Goal: Use online tool/utility: Utilize a website feature to perform a specific function

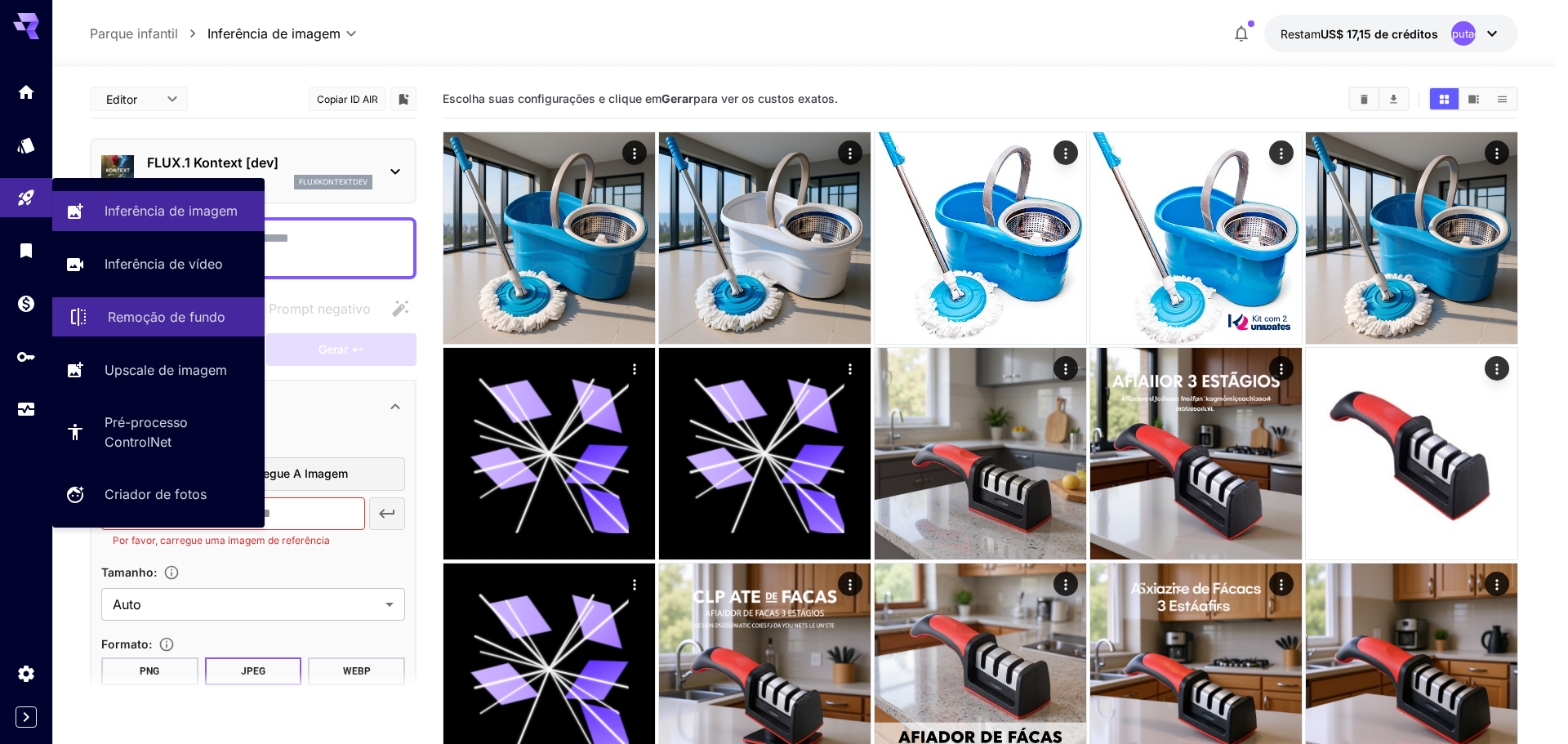
click at [168, 313] on font "Remoção de fundo" at bounding box center [166, 317] width 118 height 16
type input "**********"
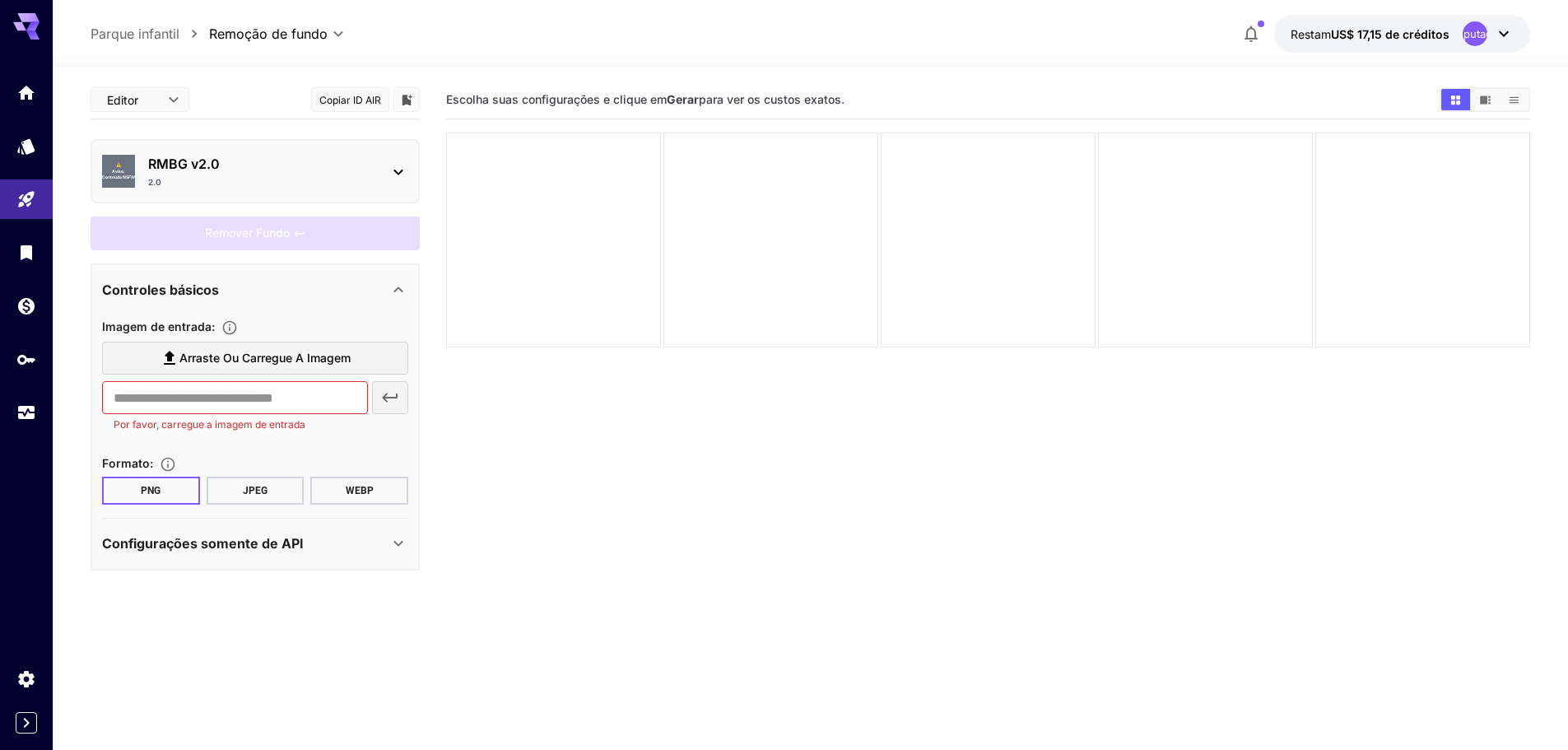
click at [174, 97] on body "**********" at bounding box center [784, 439] width 1568 height 880
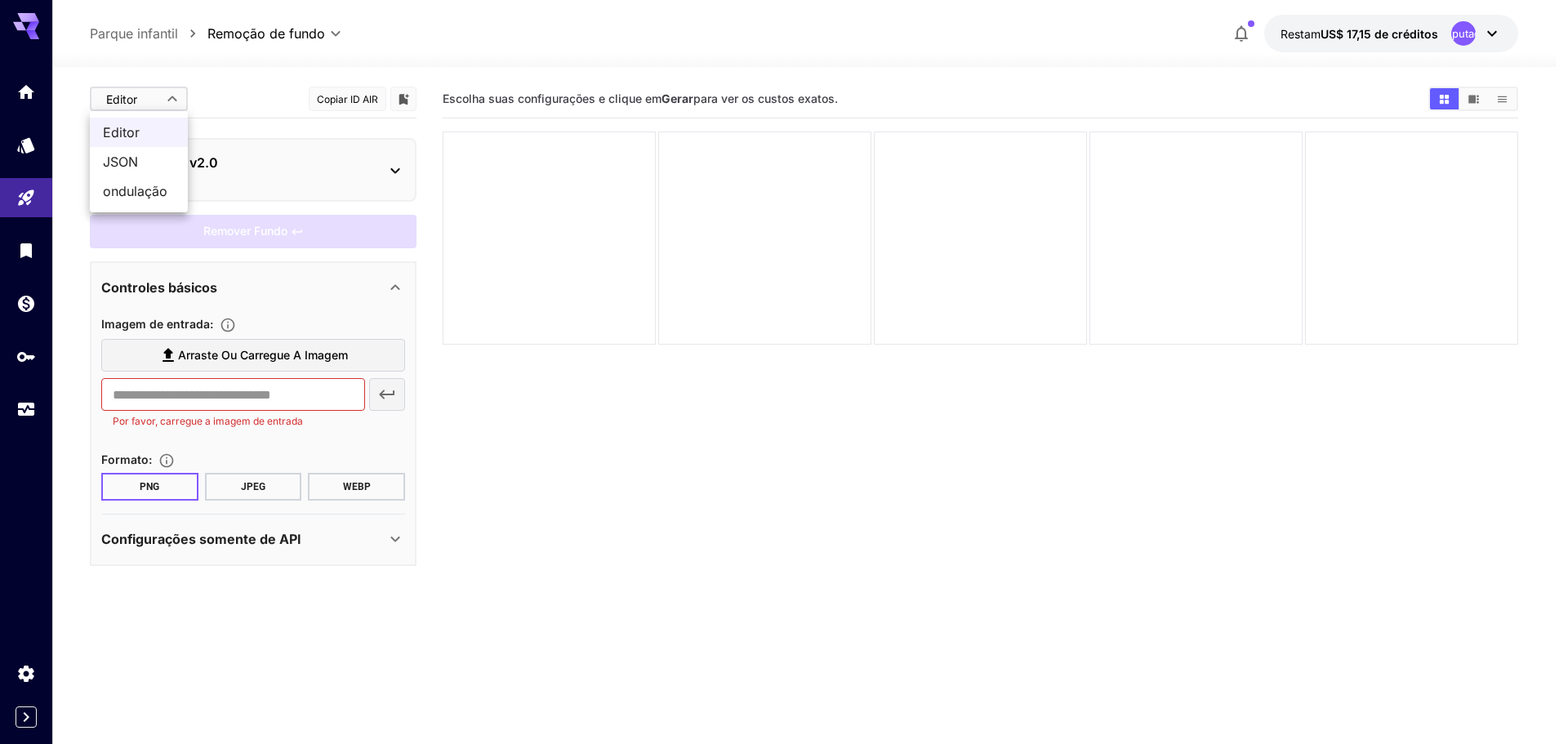
click at [173, 96] on div at bounding box center [784, 372] width 1568 height 744
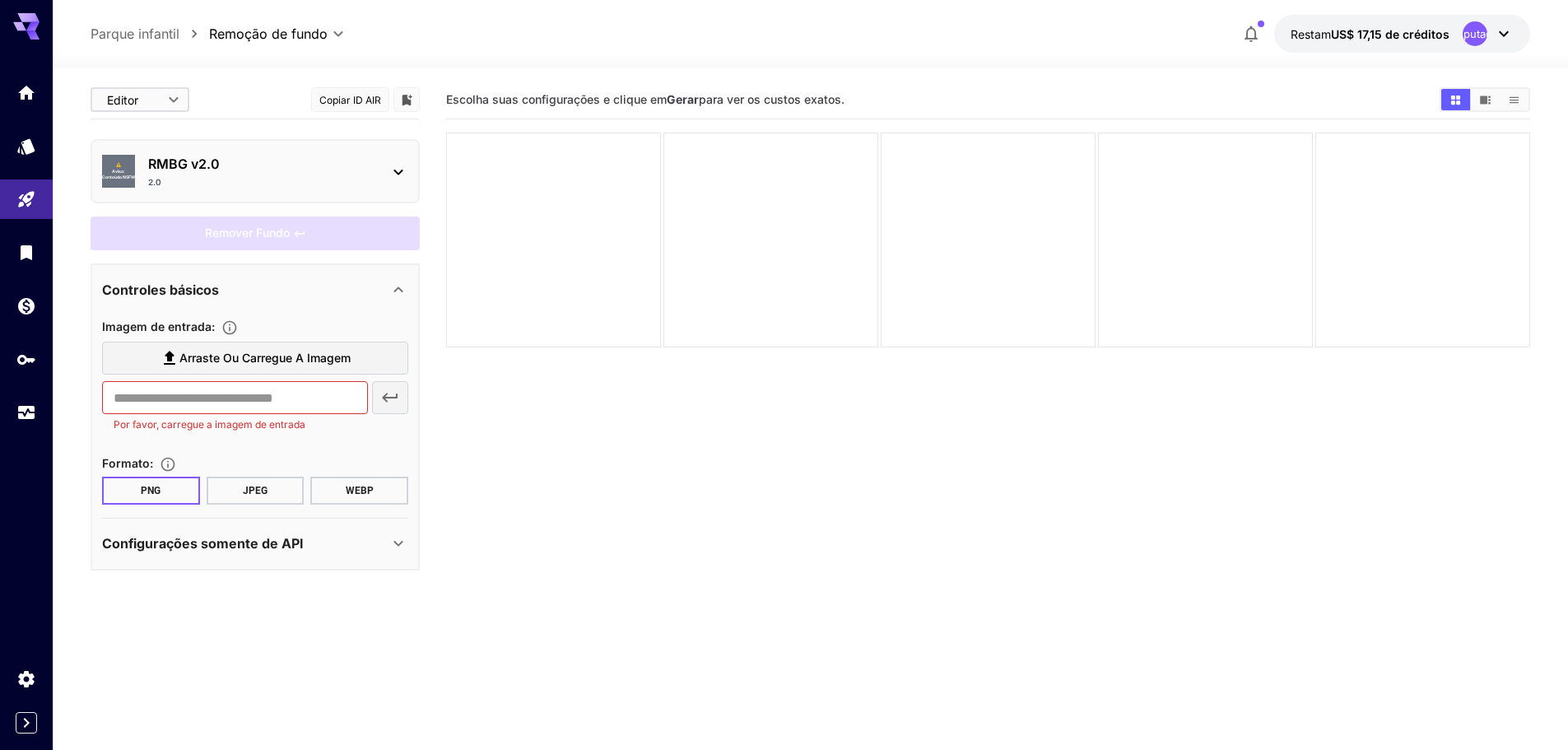
click at [267, 490] on button "JPEG" at bounding box center [255, 490] width 98 height 28
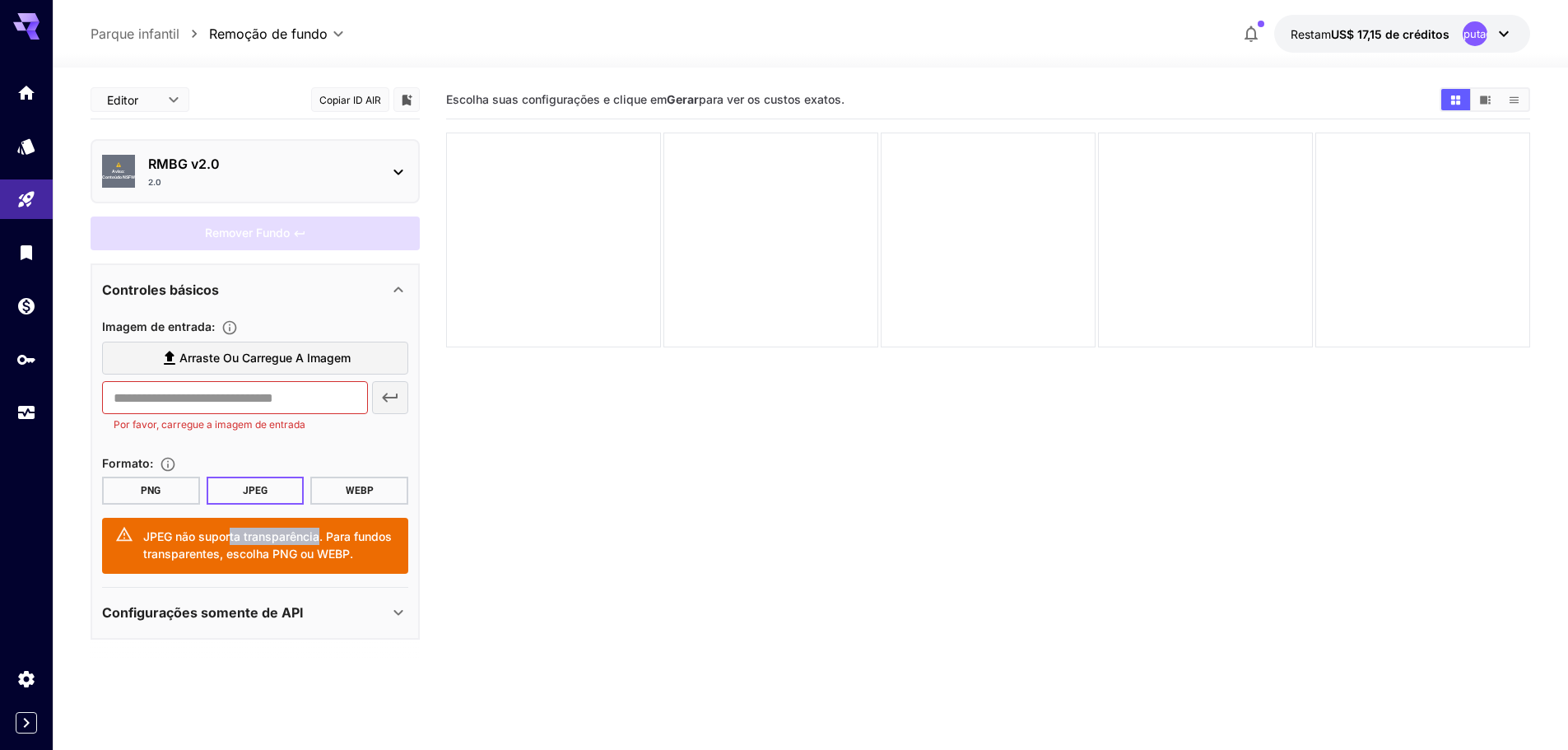
drag, startPoint x: 322, startPoint y: 537, endPoint x: 231, endPoint y: 532, distance: 91.1
click at [231, 532] on font "JPEG não suporta transparência. Para fundos transparentes, escolha PNG ou WEBP." at bounding box center [267, 545] width 248 height 31
drag, startPoint x: 332, startPoint y: 539, endPoint x: 236, endPoint y: 554, distance: 97.2
click at [236, 554] on font "JPEG não suporta transparência. Para fundos transparentes, escolha PNG ou WEBP." at bounding box center [267, 545] width 248 height 31
click at [246, 364] on font "Arraste ou carregue a imagem" at bounding box center [265, 357] width 171 height 14
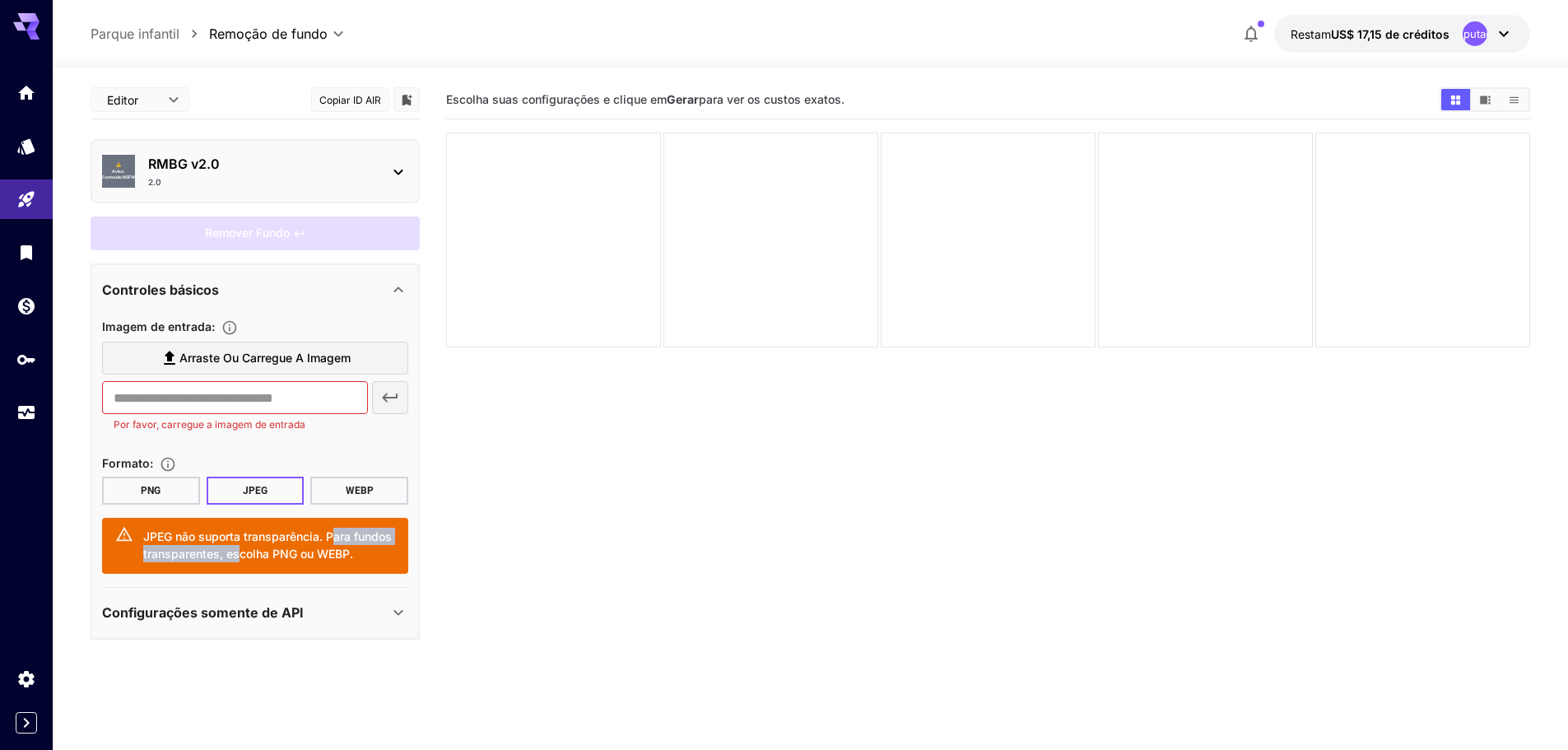
click at [0, 0] on input "Arraste ou carregue a imagem" at bounding box center [0, 0] width 0 height 0
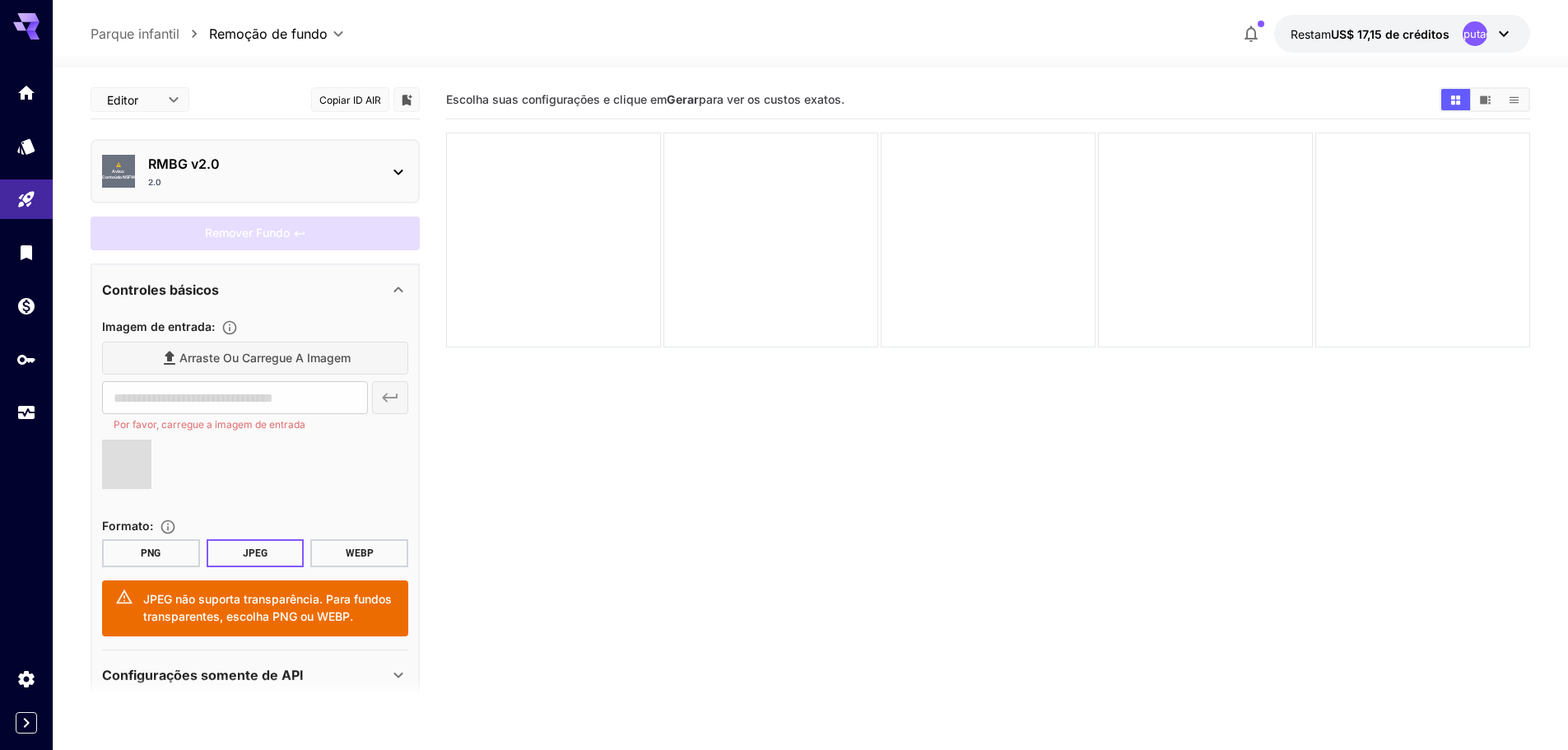
click at [298, 462] on div at bounding box center [255, 471] width 306 height 62
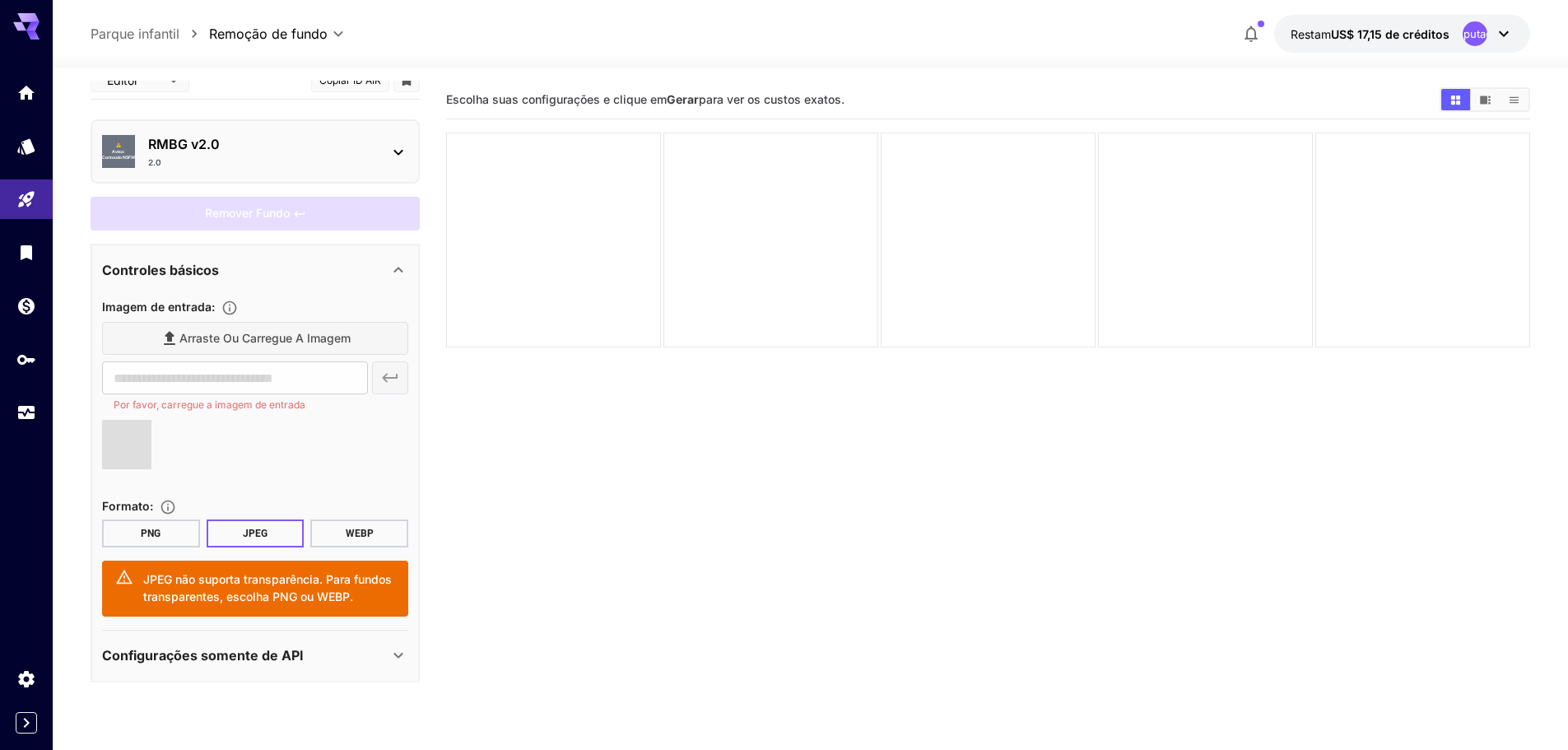
scroll to position [26, 0]
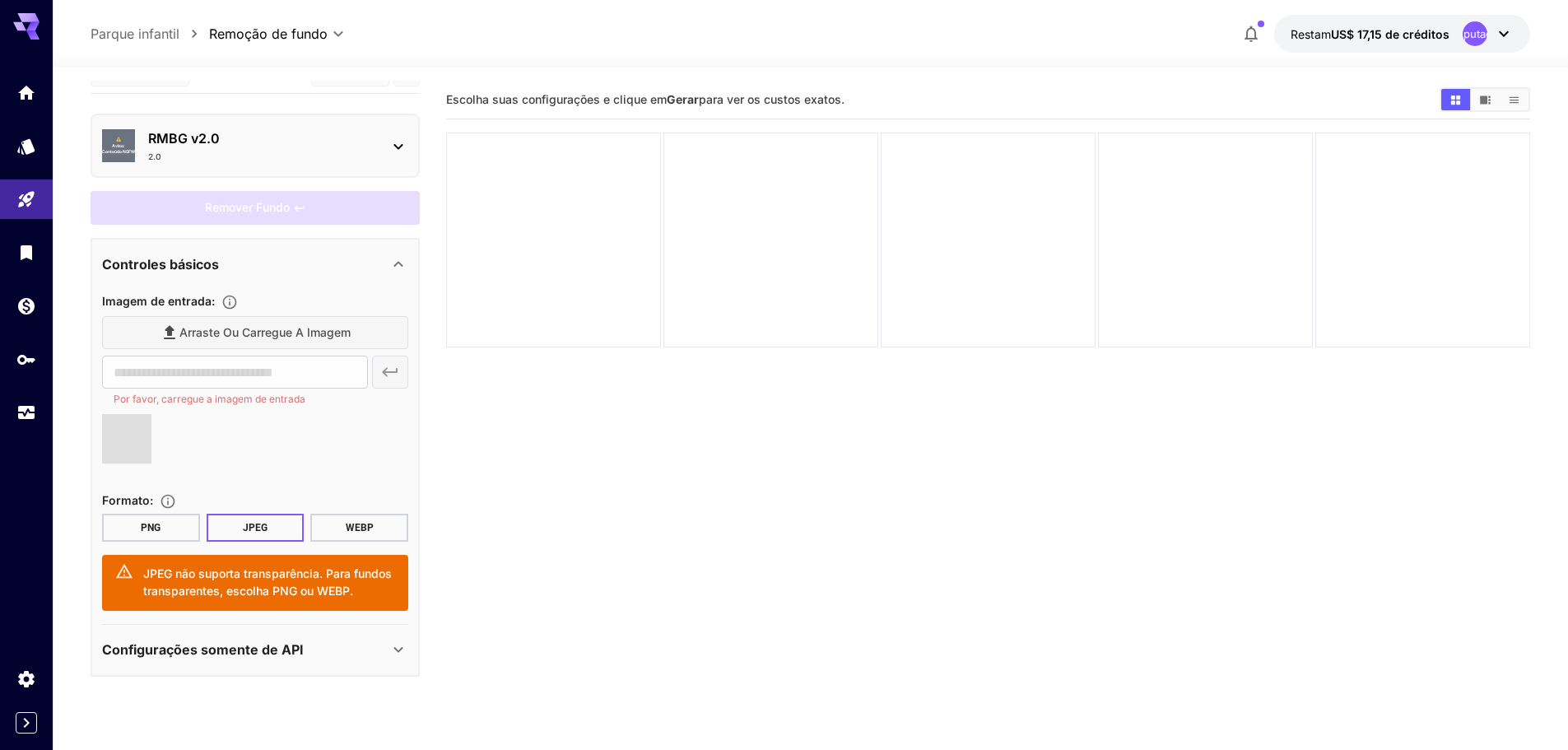
type input "**********"
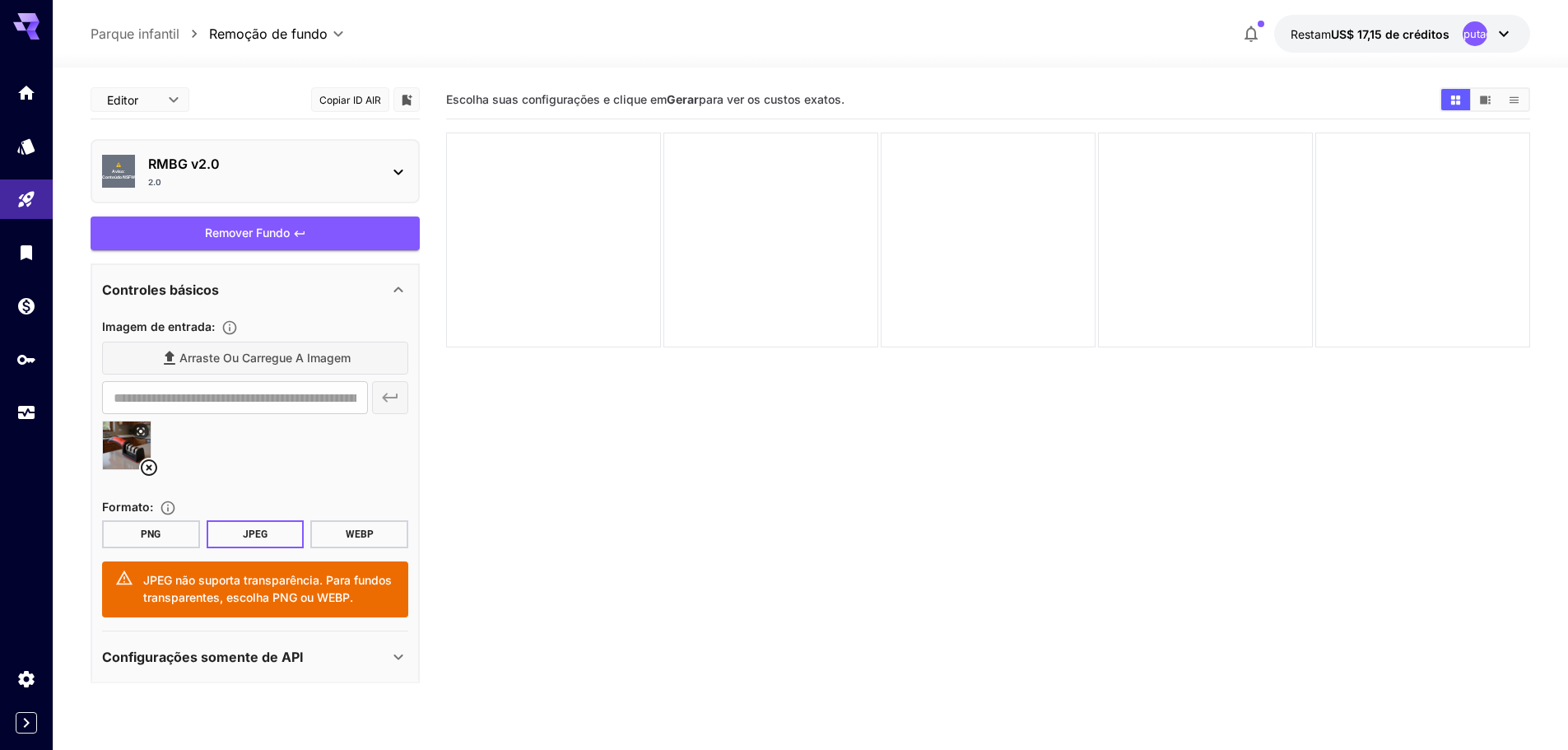
click at [394, 647] on icon at bounding box center [398, 657] width 20 height 20
click at [176, 523] on button "PNG" at bounding box center [150, 535] width 98 height 28
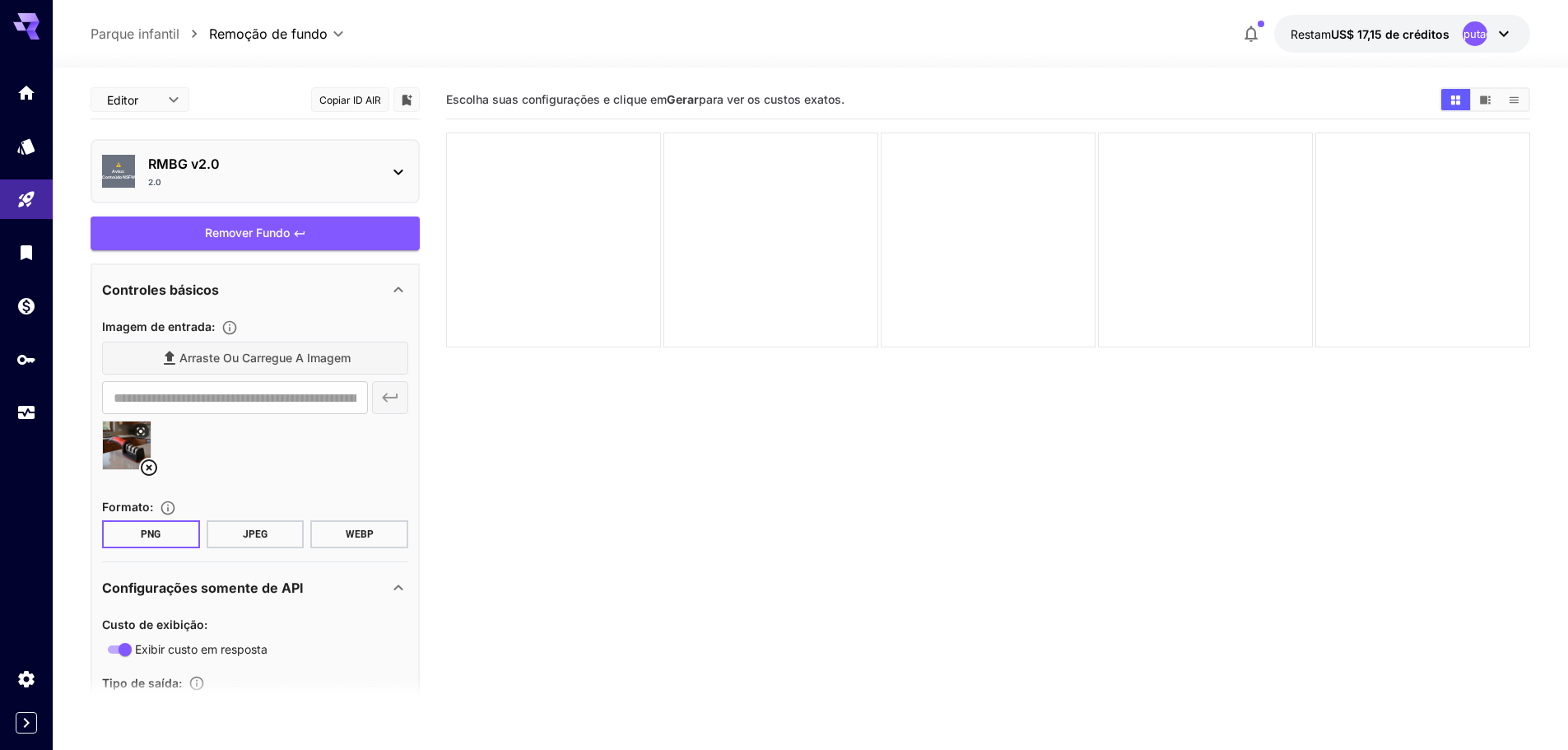
click at [365, 175] on div "RMBG v2.0 2.0" at bounding box center [261, 171] width 227 height 35
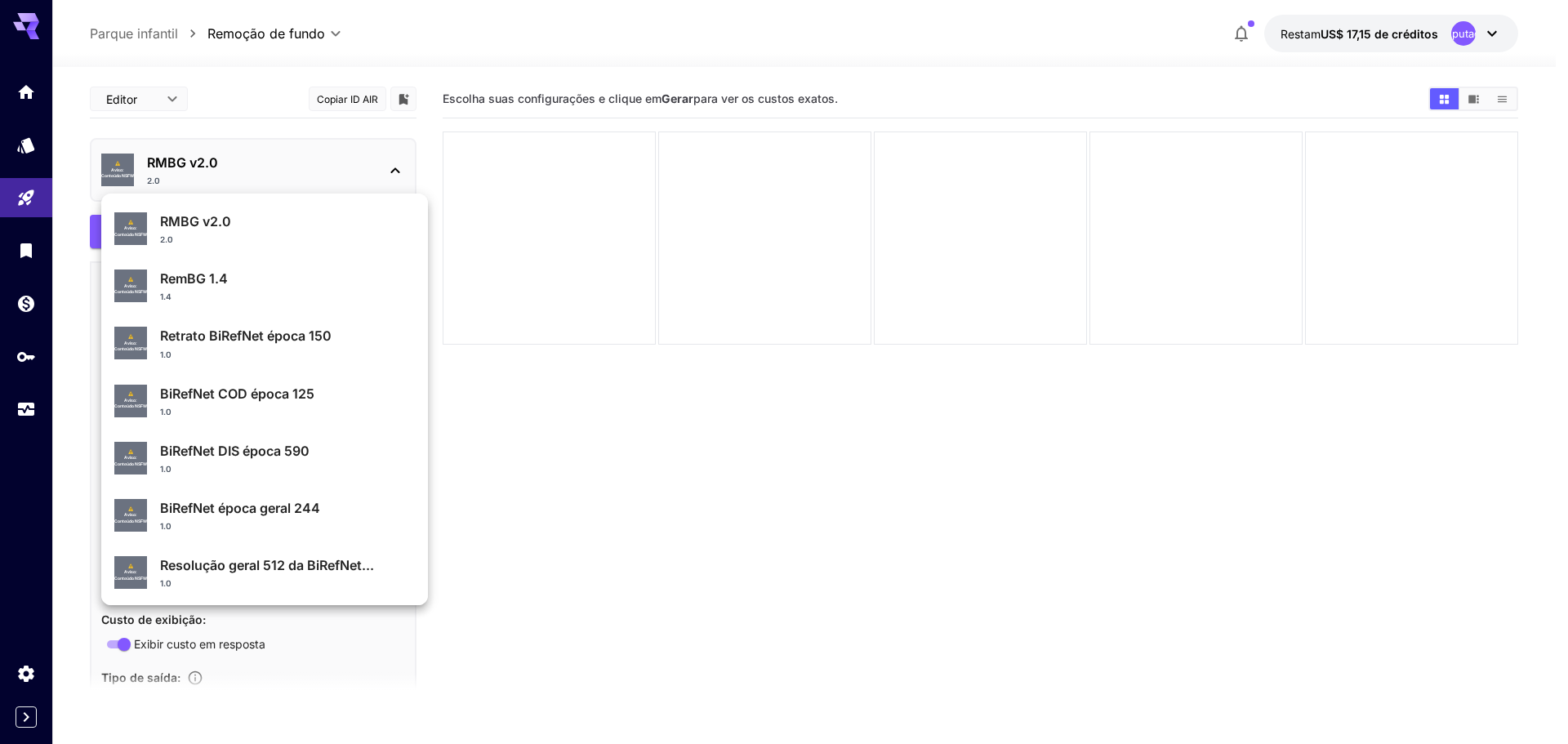
click at [364, 173] on div at bounding box center [784, 372] width 1568 height 744
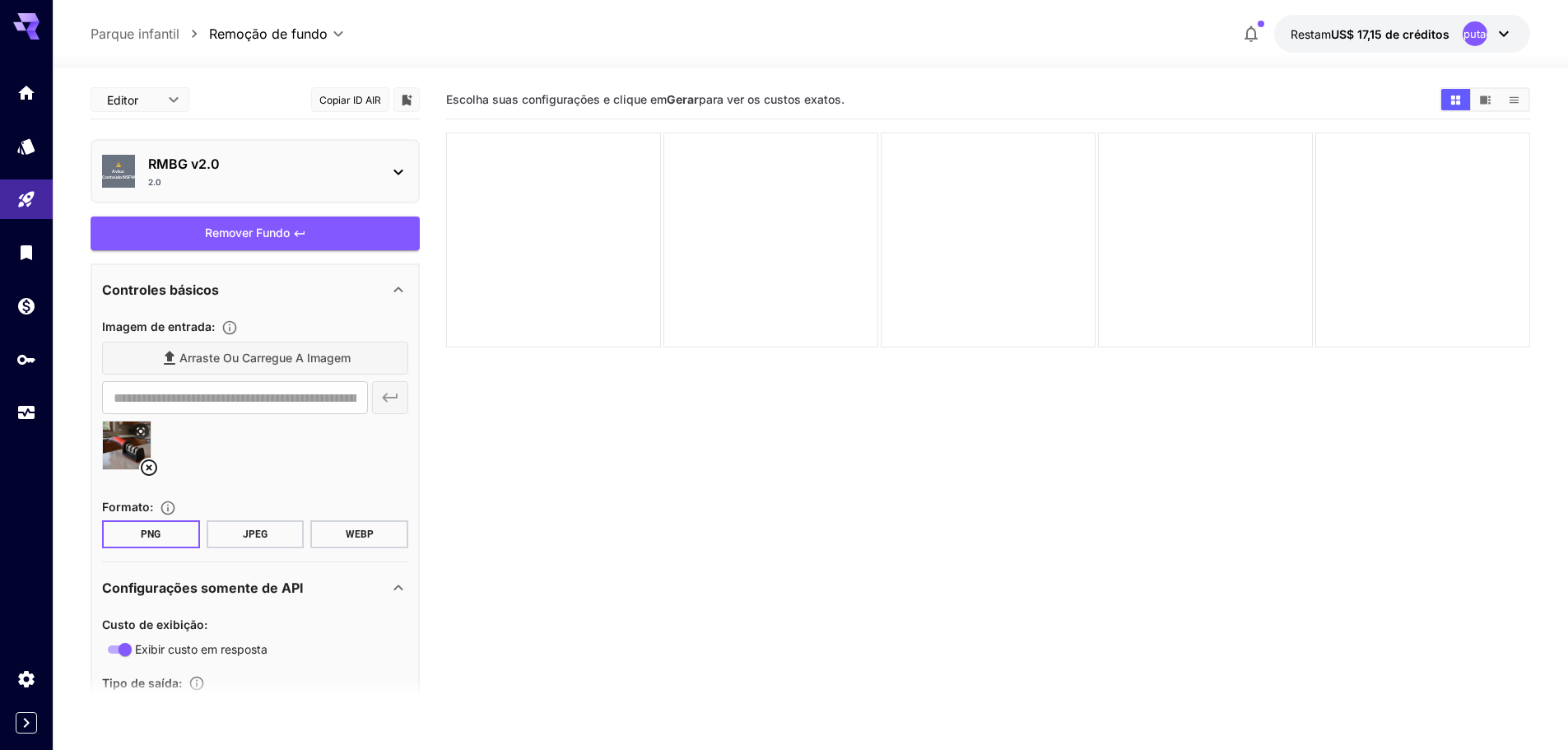
click at [367, 175] on div "RMBG v2.0 2.0" at bounding box center [261, 171] width 227 height 35
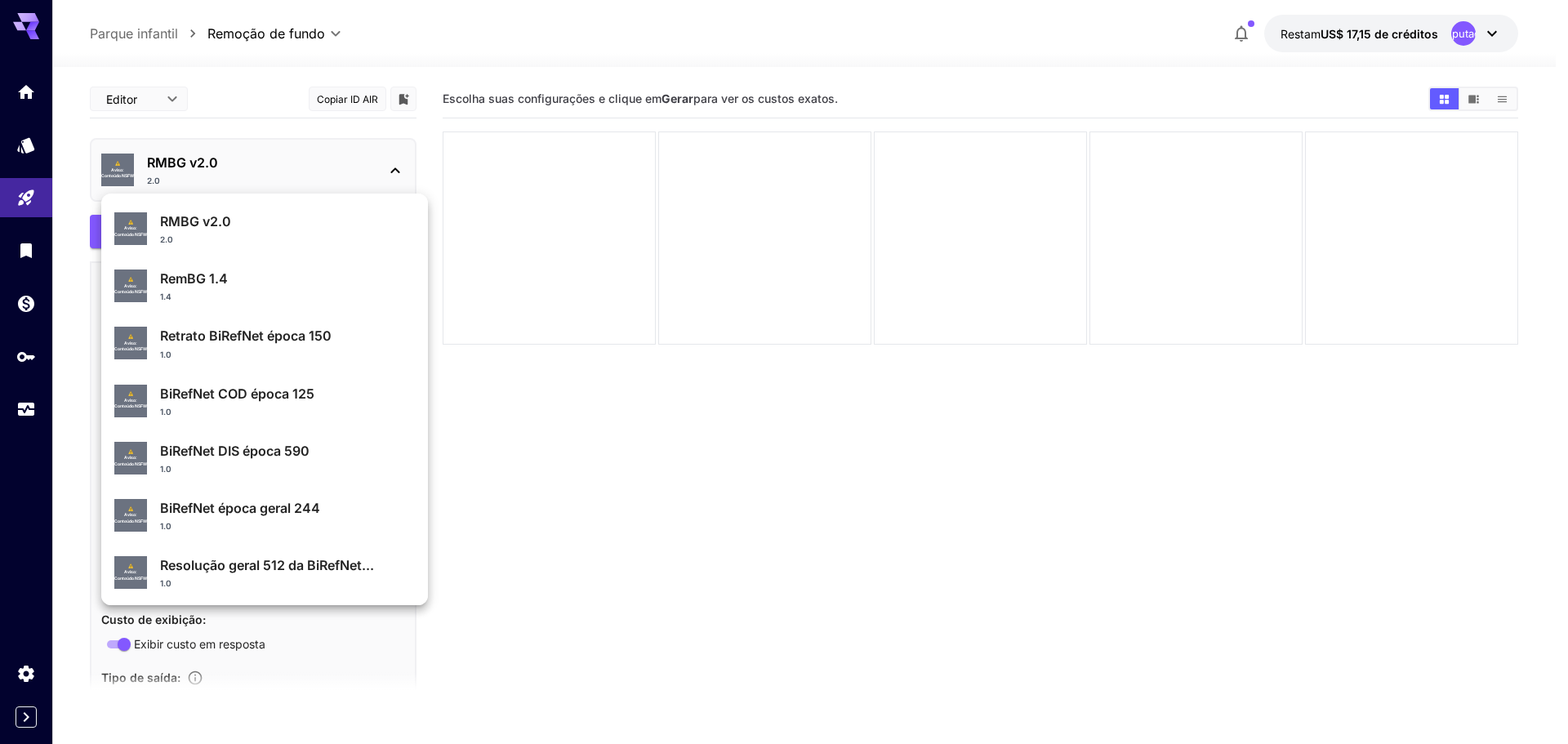
click at [245, 218] on p "RMBG v2.0" at bounding box center [288, 221] width 255 height 20
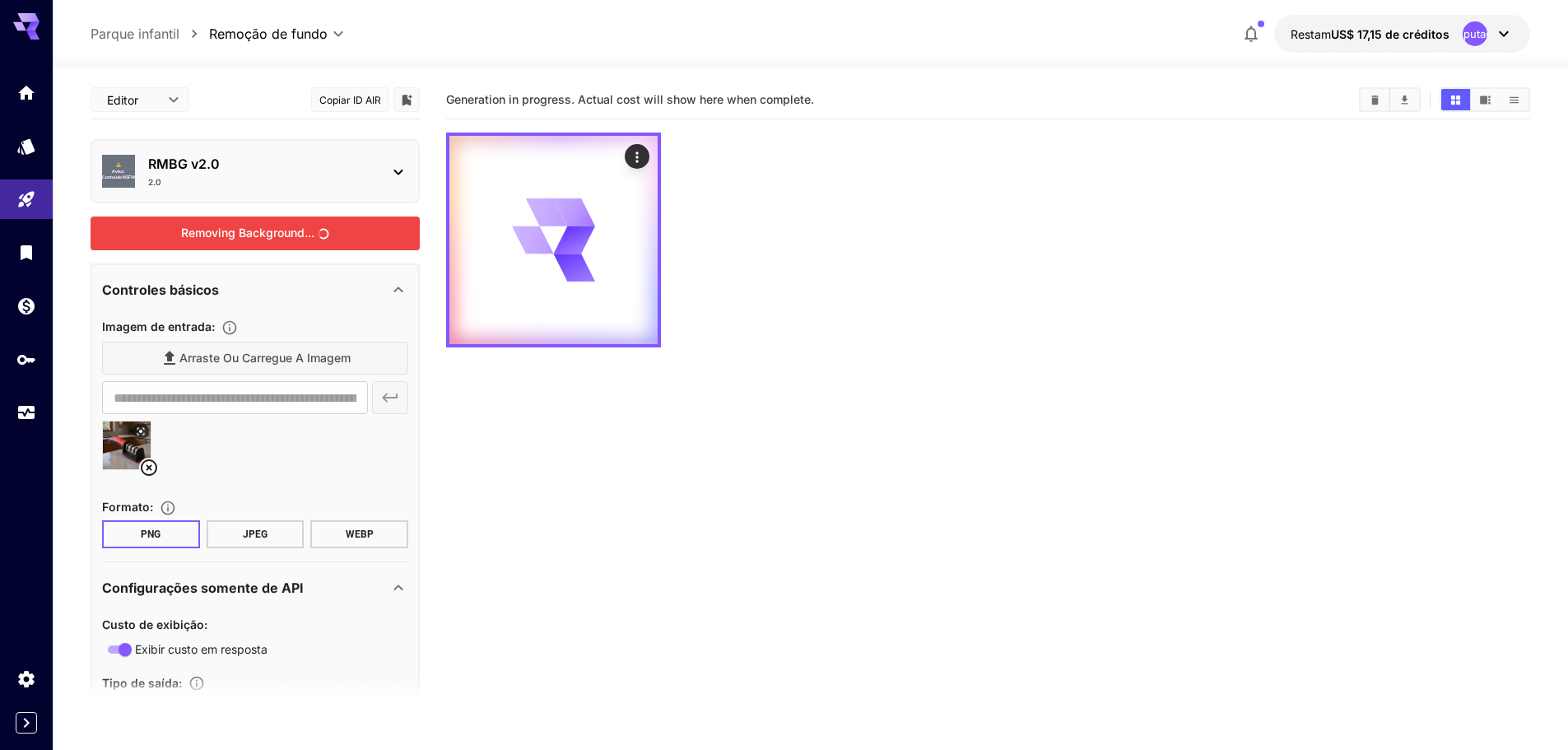
click at [247, 225] on div "Removing Background..." at bounding box center [255, 233] width 330 height 34
click at [246, 534] on font "JPEG" at bounding box center [255, 534] width 25 height 11
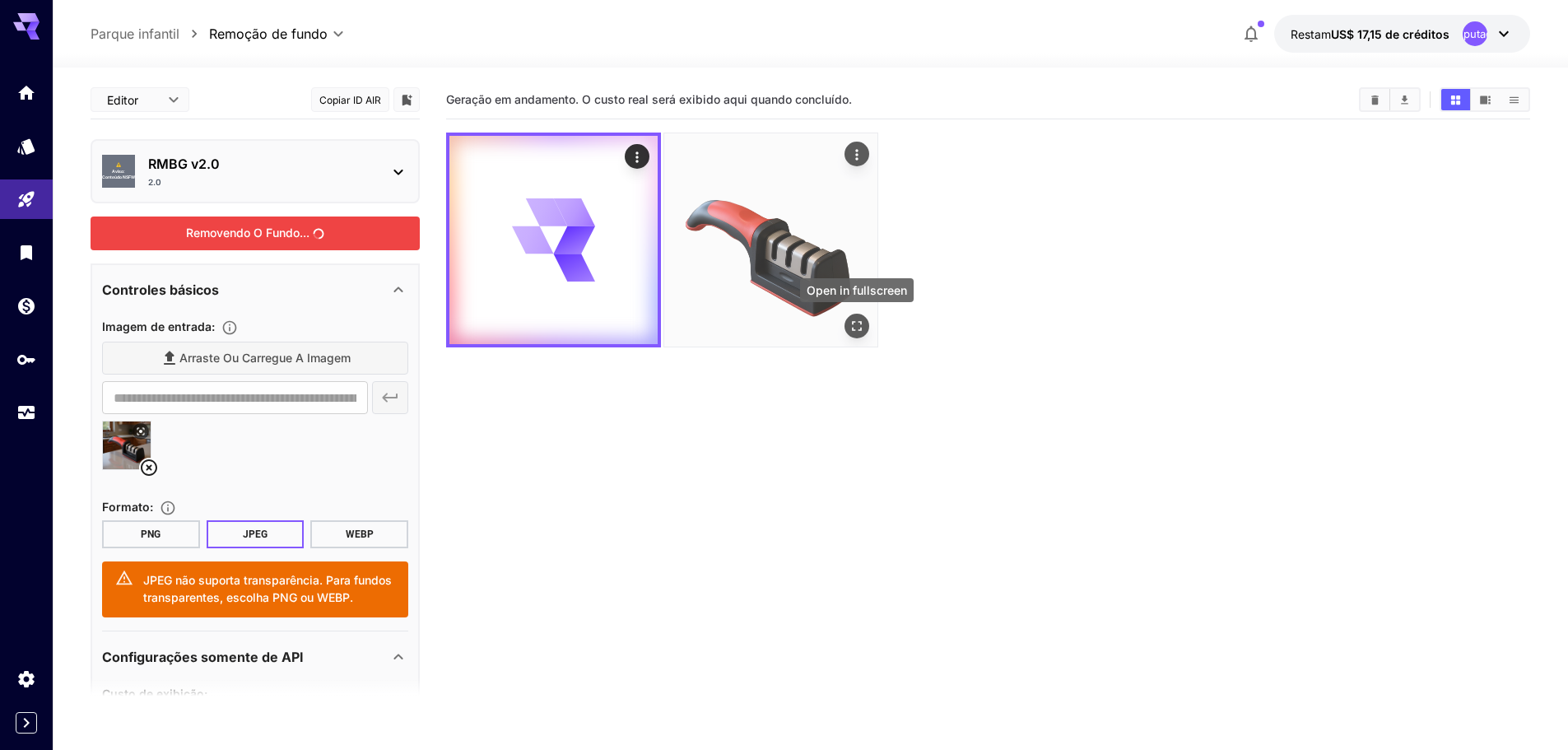
click at [845, 318] on div "Abrir em tela cheia" at bounding box center [856, 326] width 25 height 25
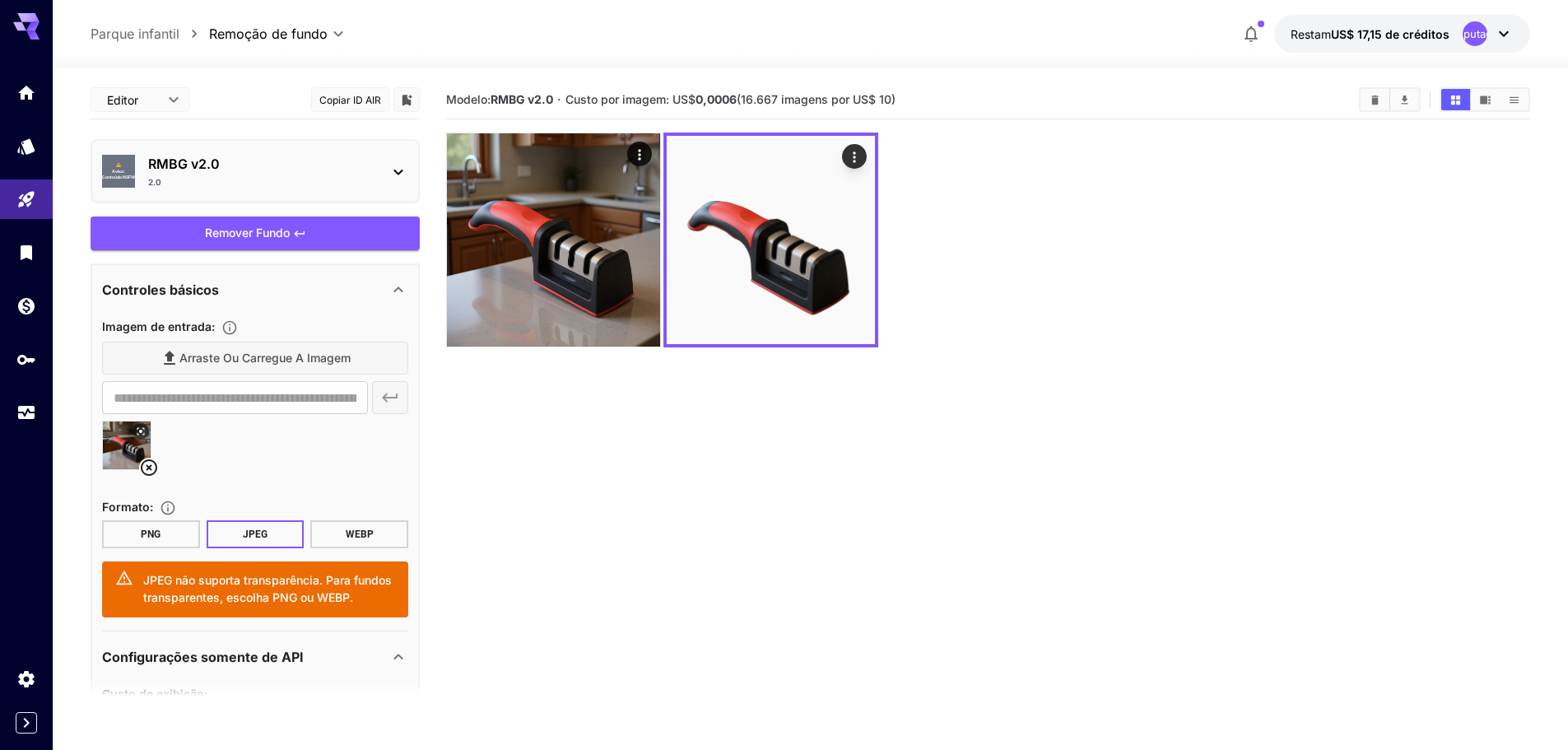
click at [342, 529] on button "WEBP" at bounding box center [359, 535] width 98 height 28
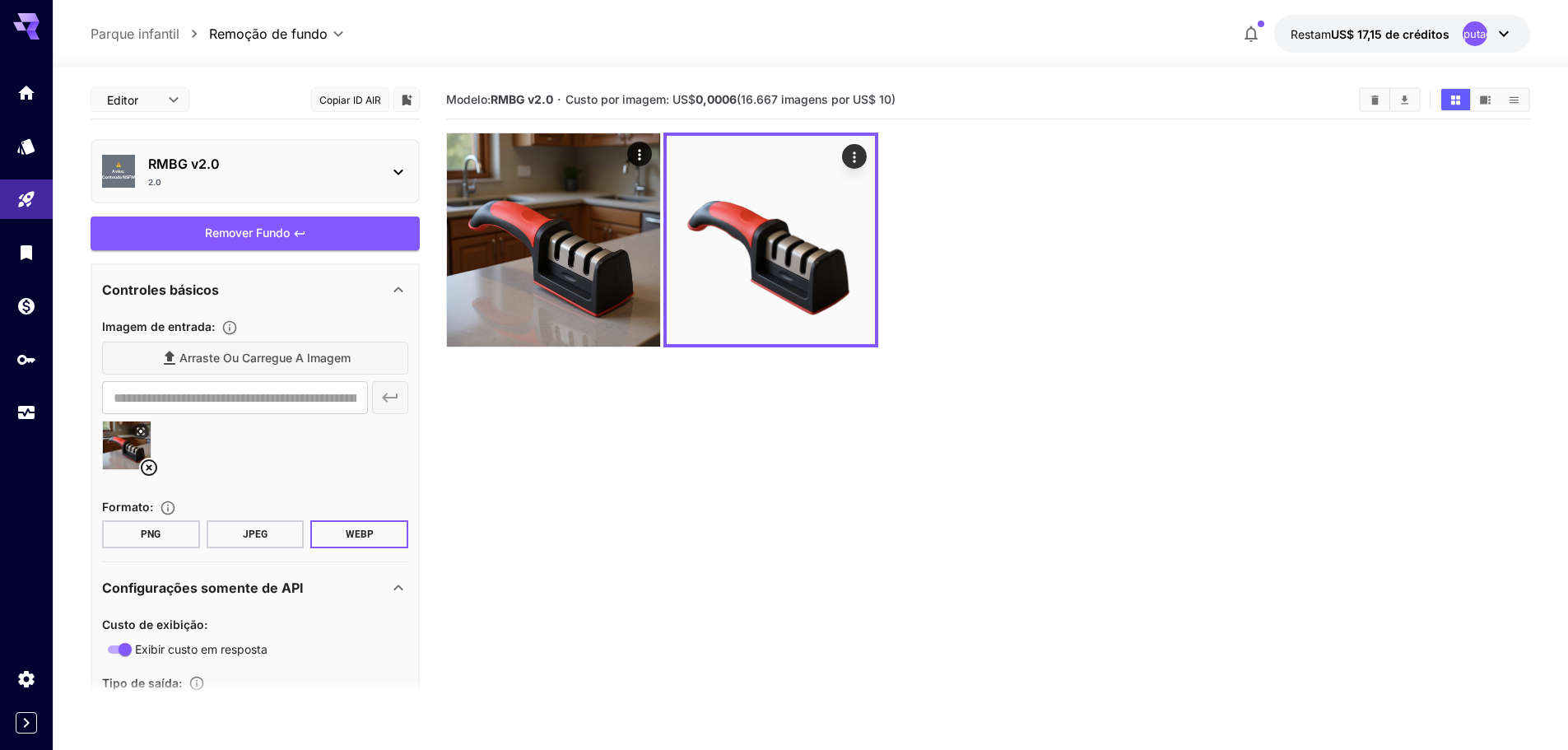
click at [253, 534] on font "JPEG" at bounding box center [255, 534] width 25 height 11
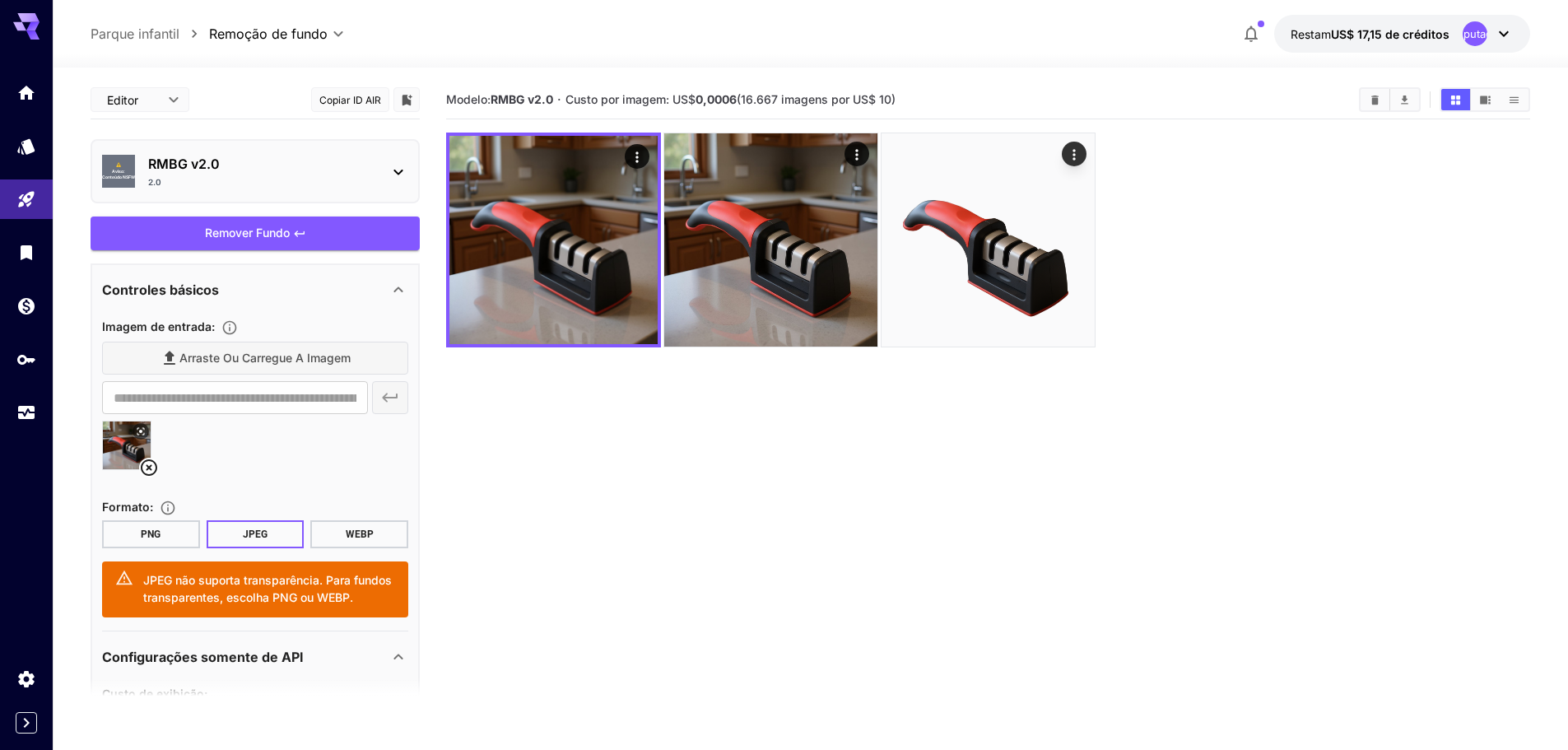
click at [159, 531] on font "PNG" at bounding box center [150, 534] width 20 height 11
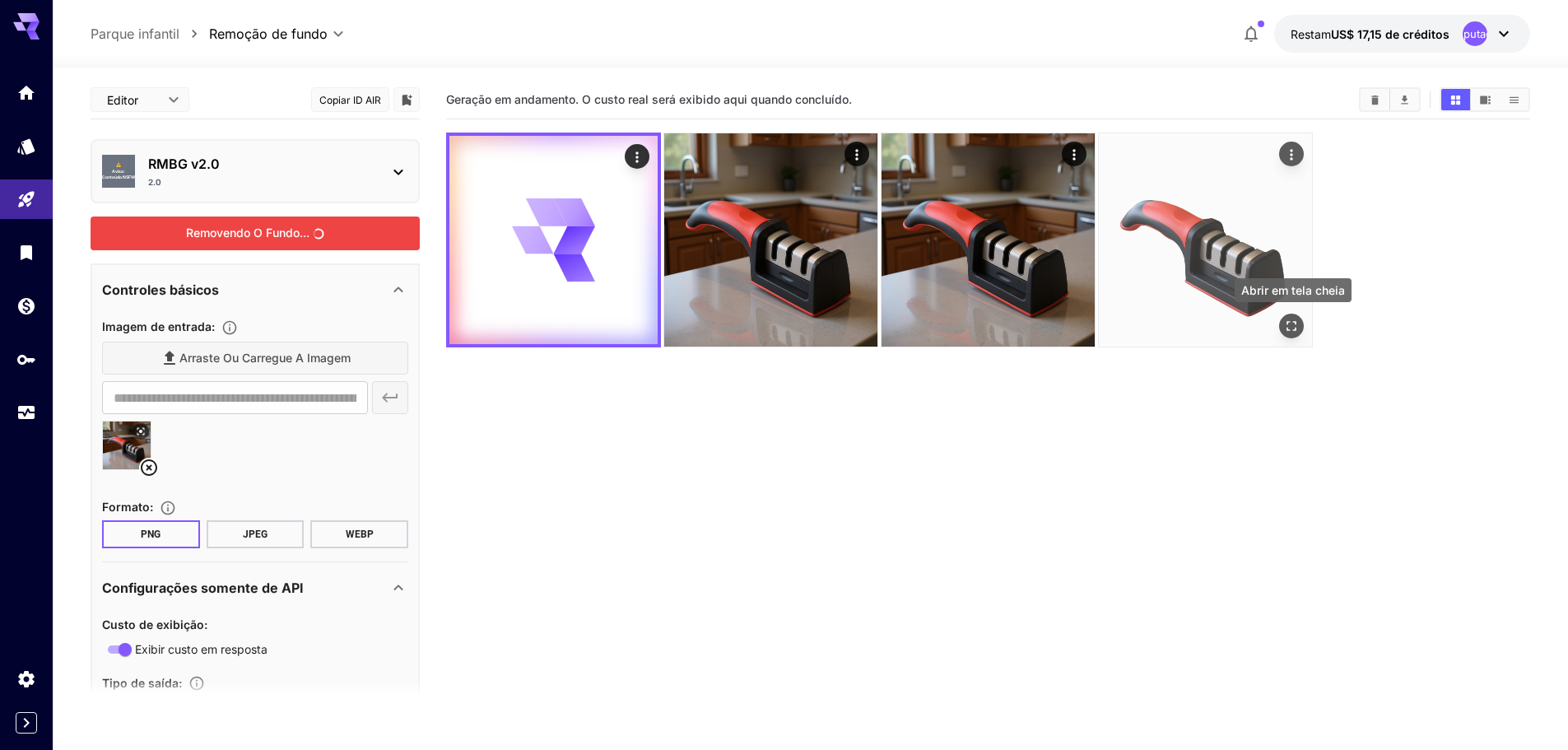
click at [1289, 324] on icon "Abrir em tela cheia" at bounding box center [1291, 325] width 16 height 16
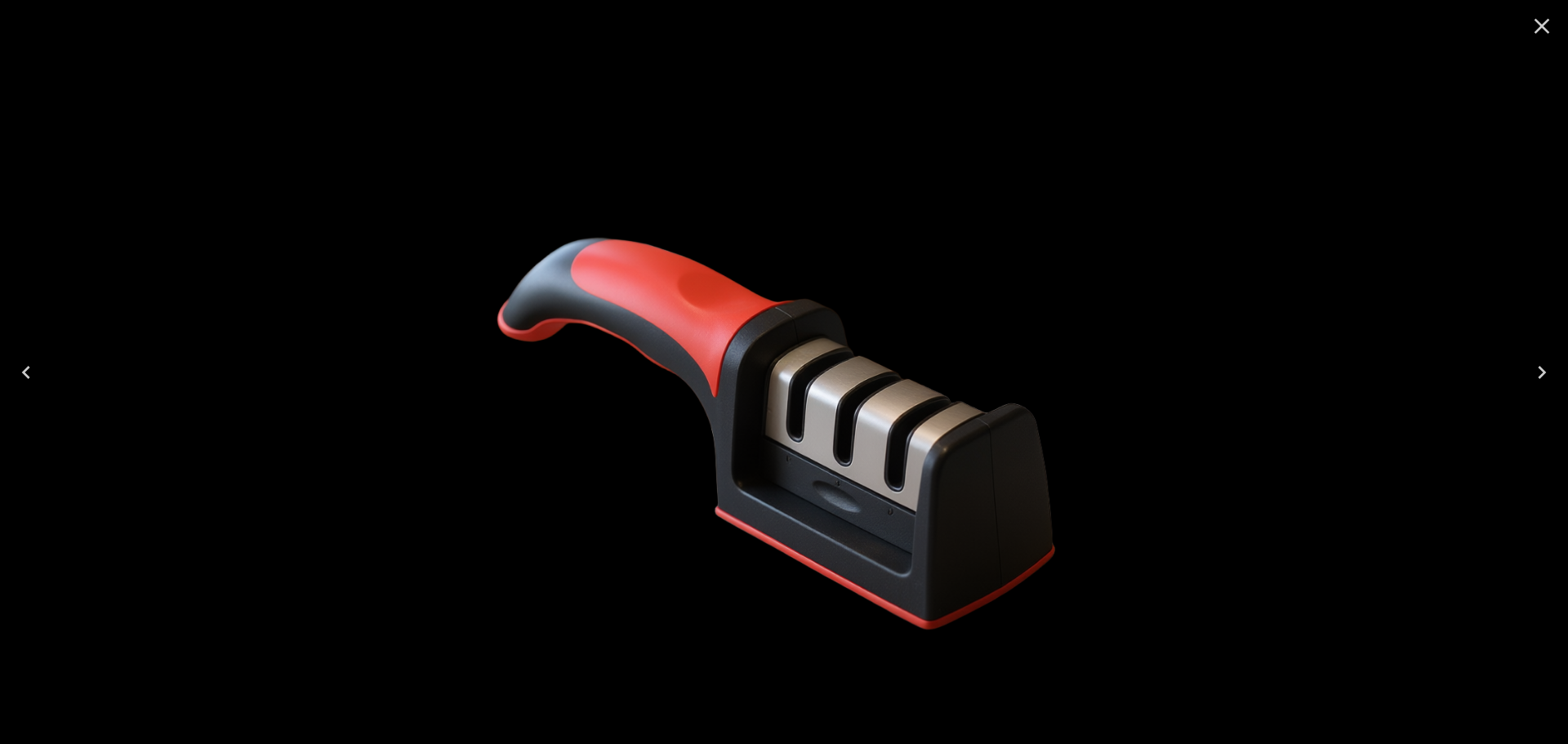
click at [1541, 26] on icon "Fechar" at bounding box center [1542, 27] width 15 height 15
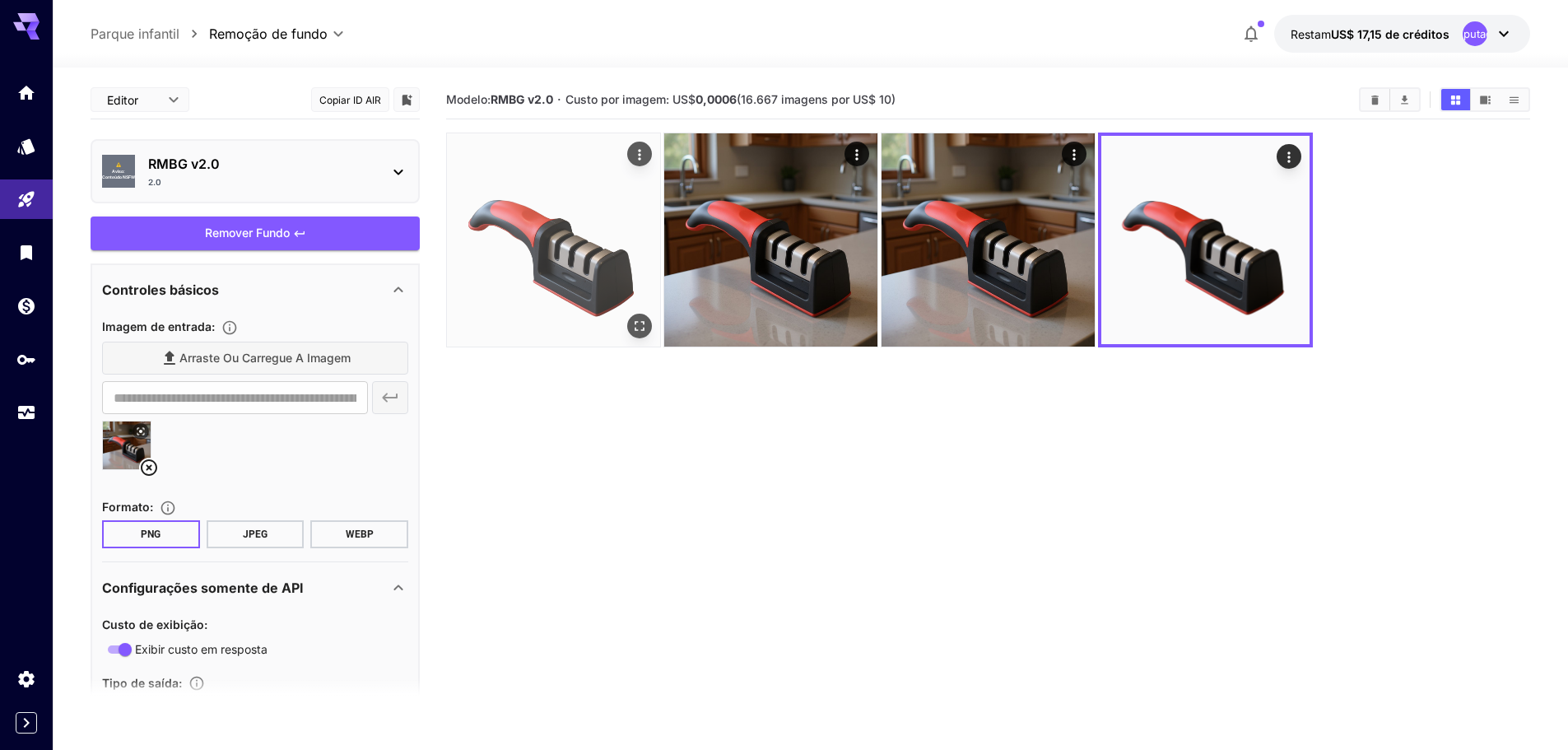
click at [642, 324] on icon "Abrir em tela cheia" at bounding box center [639, 325] width 16 height 16
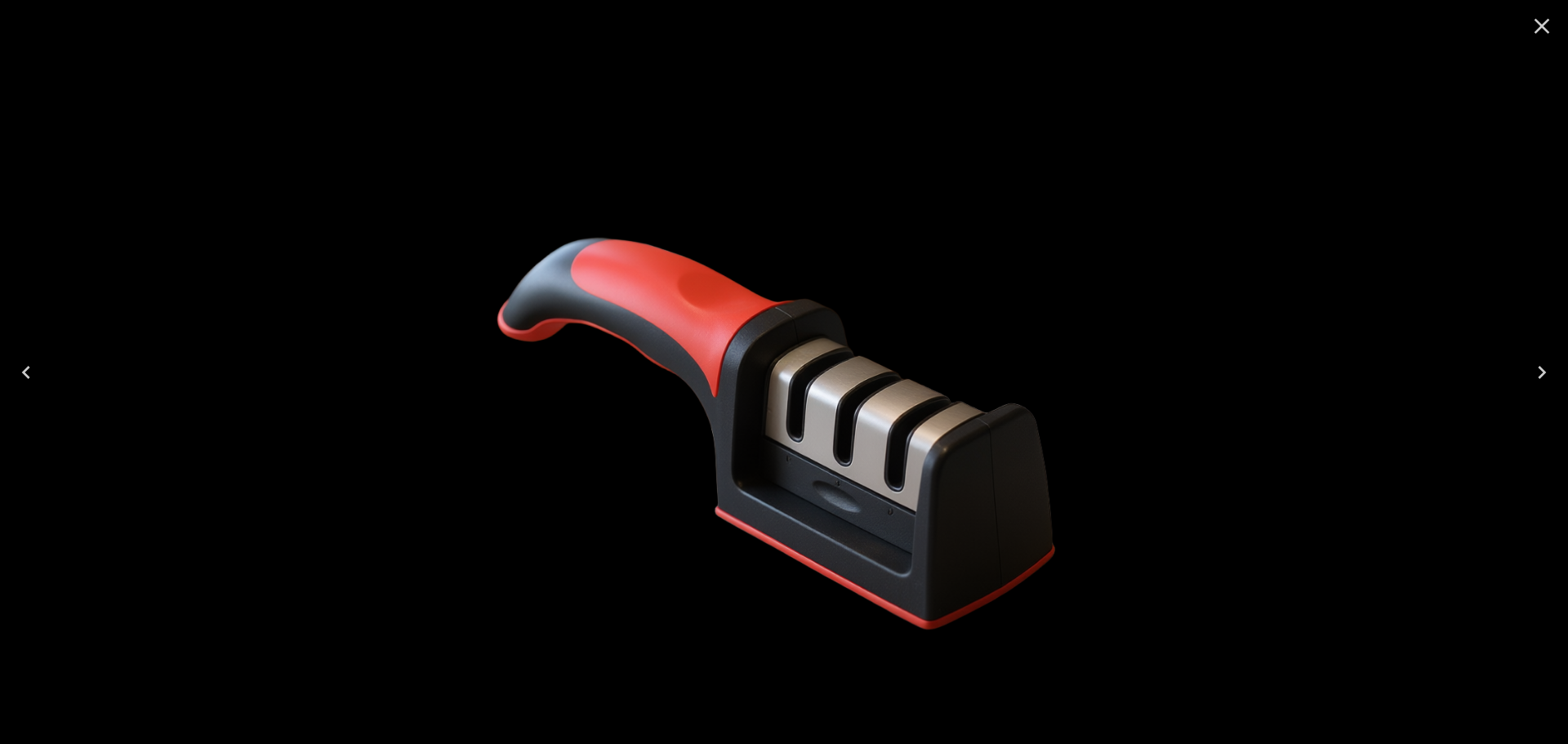
click at [1535, 29] on icon "Close" at bounding box center [1542, 26] width 26 height 26
